Goal: Information Seeking & Learning: Learn about a topic

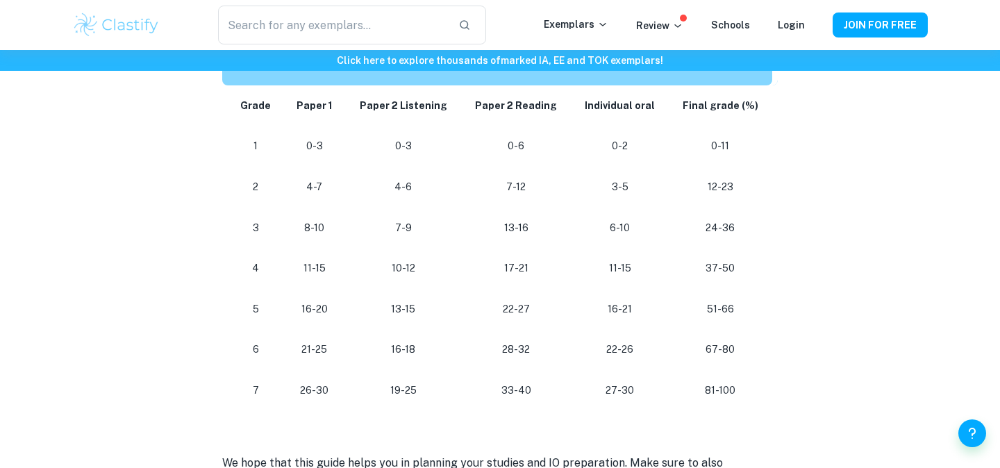
scroll to position [1282, 0]
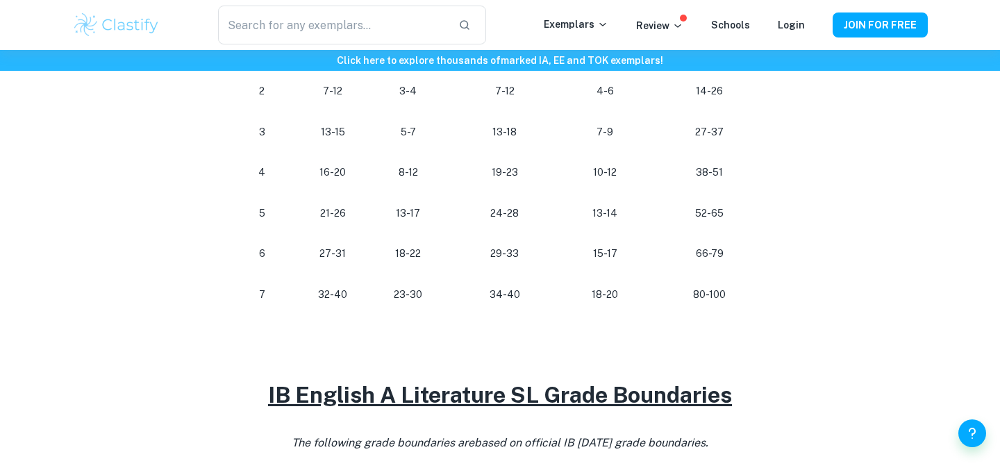
scroll to position [873, 0]
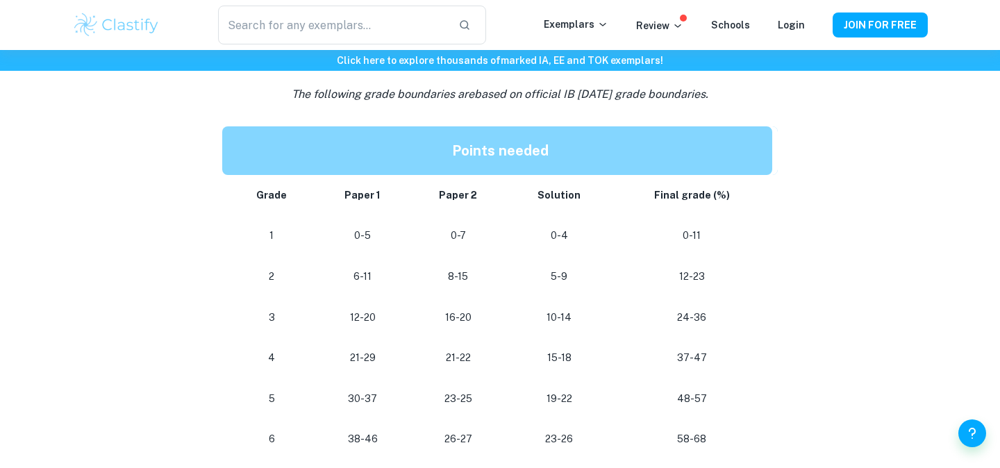
scroll to position [1040, 0]
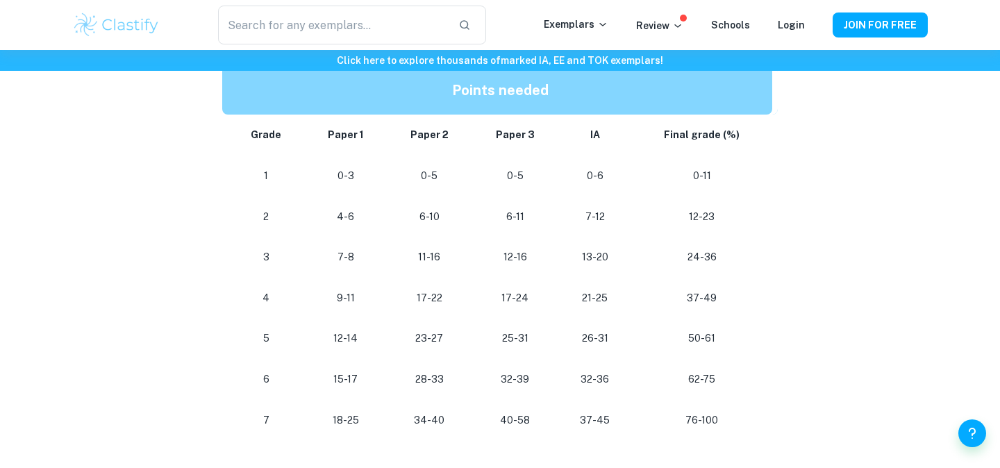
scroll to position [693, 0]
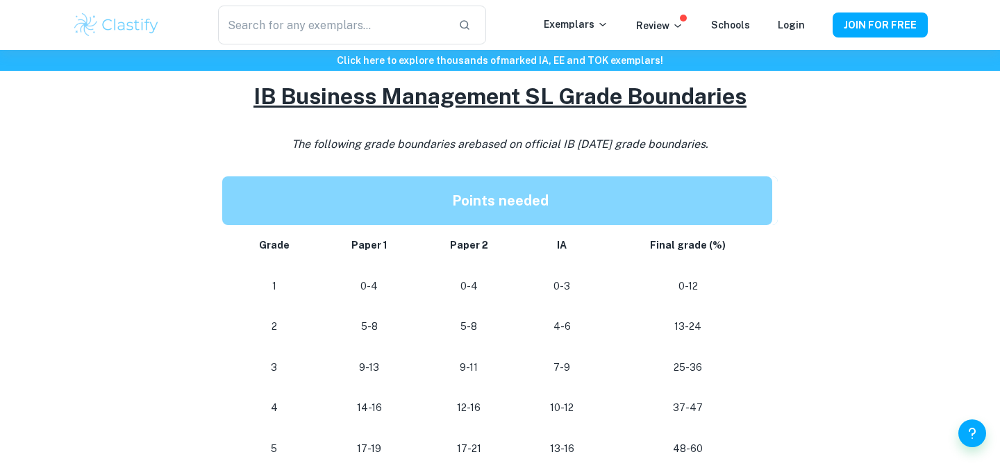
scroll to position [1232, 0]
